Goal: Task Accomplishment & Management: Use online tool/utility

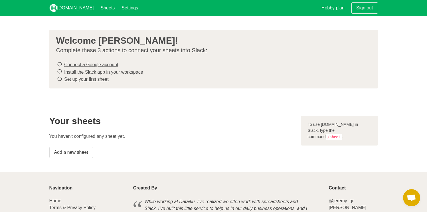
click at [246, 124] on h2 "Your sheets" at bounding box center [171, 121] width 245 height 10
click at [227, 116] on h2 "Your sheets" at bounding box center [171, 121] width 245 height 10
click at [401, 60] on section "Welcome [PERSON_NAME]! Complete these 3 actions to connect your sheets into Sla…" at bounding box center [213, 59] width 427 height 86
click at [221, 143] on div "Your sheets You haven't configured any sheet yet. Add a new sheet" at bounding box center [172, 136] width 252 height 49
click at [110, 92] on section "Welcome [PERSON_NAME]! Complete these 3 actions to connect your sheets into Sla…" at bounding box center [213, 59] width 427 height 86
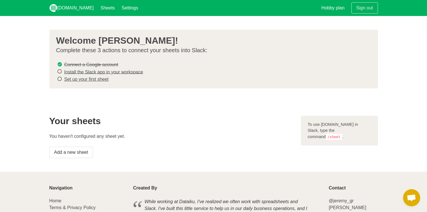
click at [125, 94] on section "Welcome [PERSON_NAME]! Complete these 3 actions to connect your sheets into Sla…" at bounding box center [213, 59] width 427 height 86
click at [115, 94] on section "Welcome [PERSON_NAME]! Complete these 3 actions to connect your sheets into Sla…" at bounding box center [213, 59] width 427 height 86
click at [122, 112] on div "Your sheets You haven't configured any sheet yet. Add a new sheet" at bounding box center [172, 136] width 252 height 49
click at [89, 78] on link "Set up your first sheet" at bounding box center [86, 79] width 45 height 5
click at [81, 69] on link "Install the Slack app in your workspace" at bounding box center [103, 71] width 79 height 5
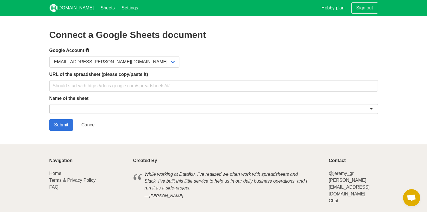
click at [192, 143] on section "Connect a Google Sheets document Google Account hedi.seeman@veriff.net URL of t…" at bounding box center [213, 80] width 427 height 128
click at [166, 133] on section "Connect a Google Sheets document Google Account hedi.seeman@veriff.net URL of t…" at bounding box center [213, 80] width 427 height 128
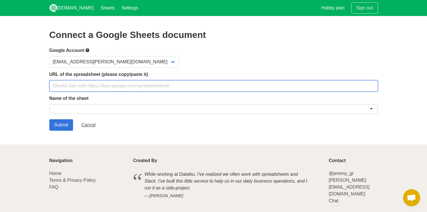
click at [94, 87] on input "text" at bounding box center [213, 85] width 329 height 11
paste input "https://docs.google.com/spreadsheets/d/18Tp86xSaQoEaL1Es5lmJA0-XFTlvjumCgJM2Rke…"
type input "https://docs.google.com/spreadsheets/d/18Tp86xSaQoEaL1Es5lmJA0-XFTlvjumCgJM2Rke…"
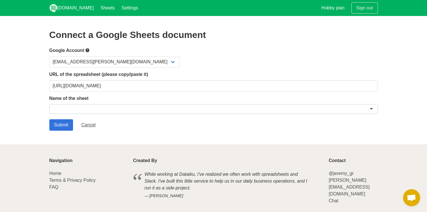
click at [95, 106] on div at bounding box center [213, 109] width 329 height 10
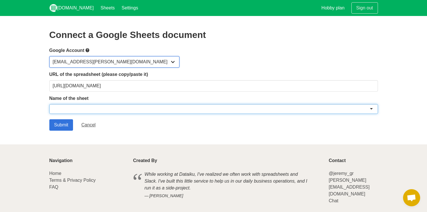
click at [105, 63] on select "hedi.seeman@veriff.net" at bounding box center [114, 61] width 130 height 11
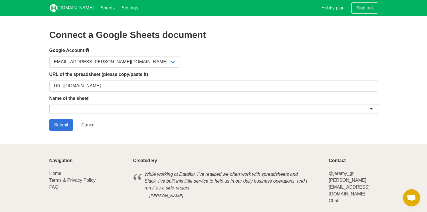
click at [171, 52] on label "Google Account" at bounding box center [213, 50] width 329 height 7
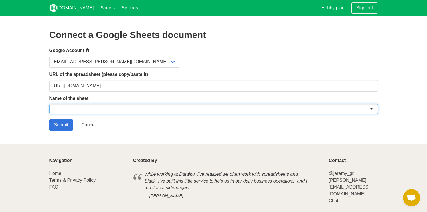
click at [114, 110] on div at bounding box center [213, 109] width 329 height 10
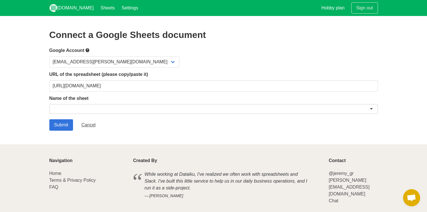
click at [219, 63] on div "hedi.seeman@veriff.net" at bounding box center [213, 61] width 329 height 11
click at [60, 109] on div at bounding box center [213, 109] width 329 height 10
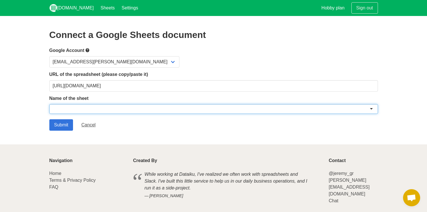
paste input "slack_test"
type input "slack_test"
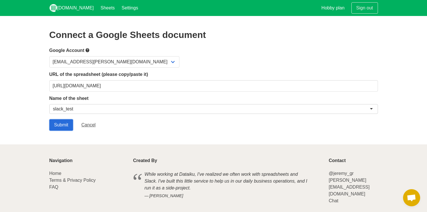
click at [59, 124] on input "Submit" at bounding box center [61, 124] width 24 height 11
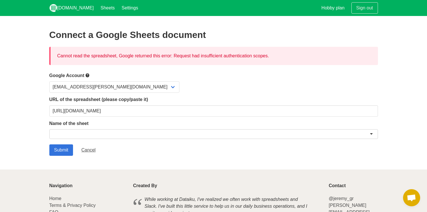
click at [141, 83] on div "hedi.seeman@veriff.net" at bounding box center [213, 86] width 329 height 11
click at [169, 86] on div "hedi.seeman@veriff.net" at bounding box center [213, 86] width 329 height 11
